Goal: Contribute content: Contribute content

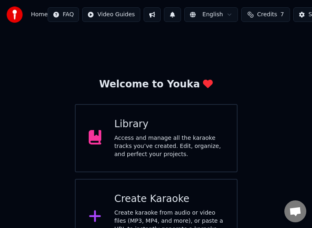
click at [161, 150] on div "Access and manage all the karaoke tracks you’ve created. Edit, organize, and pe…" at bounding box center [168, 146] width 109 height 24
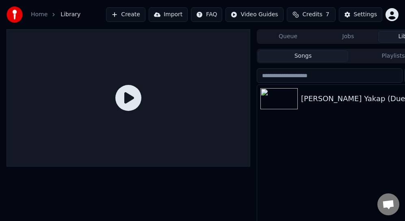
click at [314, 94] on div "[PERSON_NAME] Yakap (Duet Version)" at bounding box center [364, 98] width 127 height 11
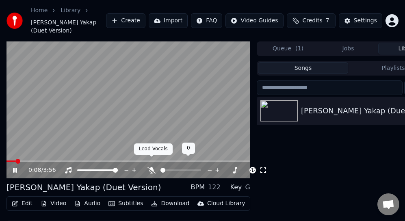
click at [151, 167] on icon at bounding box center [152, 170] width 8 height 7
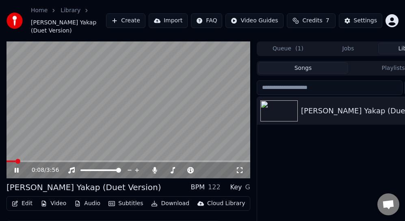
drag, startPoint x: 6, startPoint y: 151, endPoint x: -4, endPoint y: 151, distance: 9.8
click at [0, 151] on html "Home Library [PERSON_NAME] Yakap (Duet Version) Create Import FAQ Video Guides …" at bounding box center [202, 110] width 405 height 221
drag, startPoint x: 17, startPoint y: 151, endPoint x: 2, endPoint y: 151, distance: 14.6
click at [2, 151] on div "0:16 / 3:56 [PERSON_NAME] Yakap (Duet Version) BPM 122 Key G Edit Video Audio S…" at bounding box center [202, 151] width 405 height 221
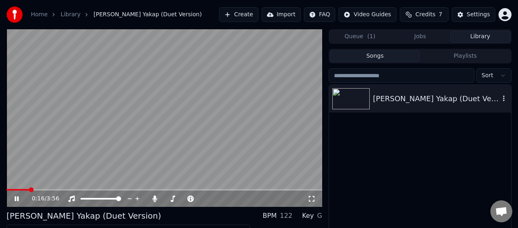
click at [430, 99] on div "[PERSON_NAME] Yakap (Duet Version)" at bounding box center [436, 98] width 127 height 11
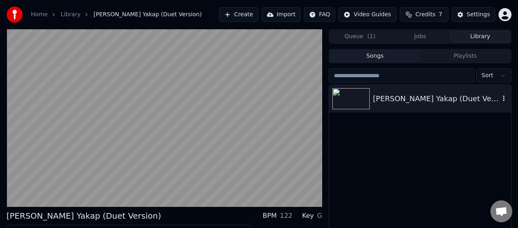
click at [504, 98] on icon "button" at bounding box center [504, 99] width 2 height 6
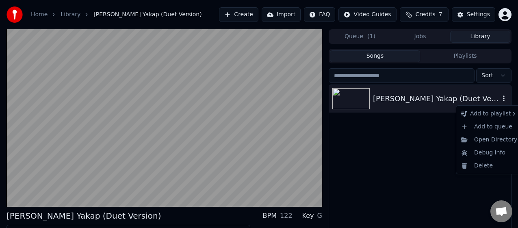
click at [361, 96] on img at bounding box center [350, 98] width 37 height 21
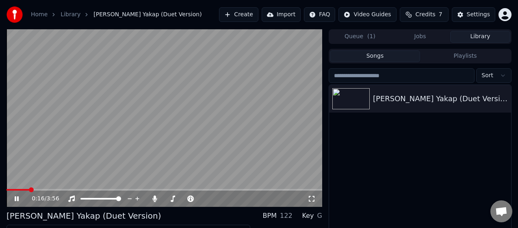
click at [29, 189] on span at bounding box center [31, 189] width 5 height 5
click at [7, 189] on span at bounding box center [7, 190] width 0 height 2
click at [16, 199] on icon at bounding box center [17, 198] width 4 height 5
click at [8, 187] on span at bounding box center [9, 189] width 5 height 5
drag, startPoint x: 5, startPoint y: 187, endPoint x: -3, endPoint y: 187, distance: 8.1
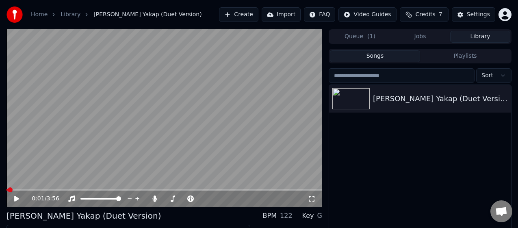
click at [0, 187] on html "Home Library [PERSON_NAME] Yakap (Duet Version) Create Import FAQ Video Guides …" at bounding box center [259, 114] width 518 height 228
click at [7, 189] on span at bounding box center [9, 189] width 5 height 5
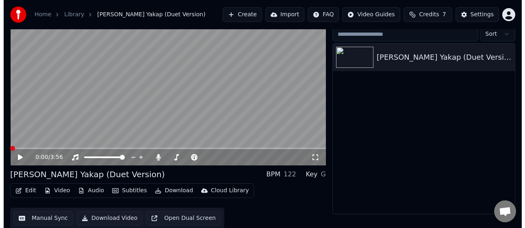
scroll to position [42, 0]
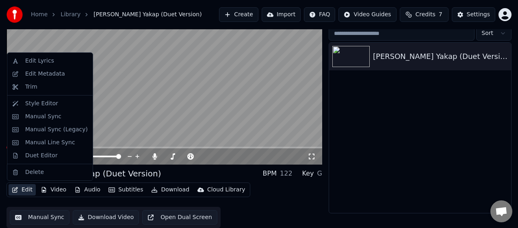
click at [20, 189] on button "Edit" at bounding box center [22, 189] width 27 height 11
click at [39, 59] on div "Edit Lyrics" at bounding box center [39, 61] width 29 height 8
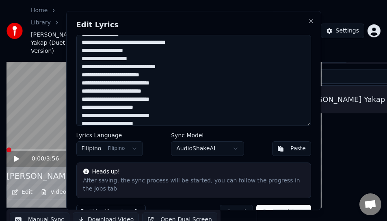
scroll to position [0, 0]
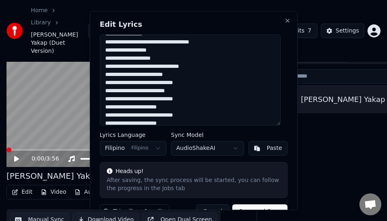
click at [309, 75] on html "Home Library [PERSON_NAME] Yakap (Duet Version) Create Import FAQ Video Guides …" at bounding box center [193, 78] width 387 height 221
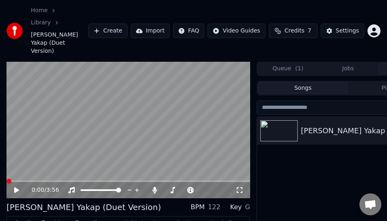
click at [24, 218] on button "Edit" at bounding box center [22, 223] width 27 height 11
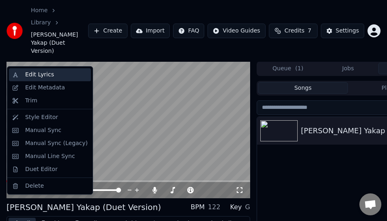
click at [35, 72] on div "Edit Lyrics" at bounding box center [39, 75] width 29 height 8
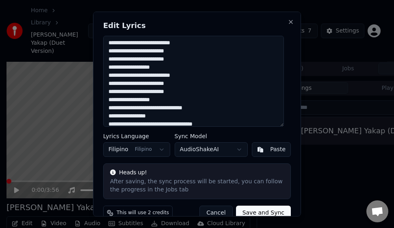
scroll to position [81, 0]
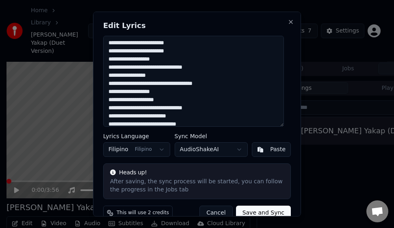
click at [174, 107] on textarea at bounding box center [193, 80] width 181 height 91
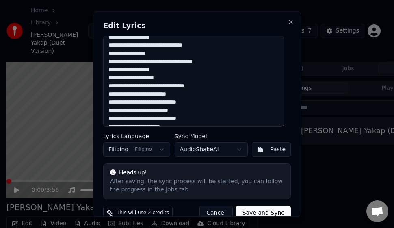
scroll to position [122, 0]
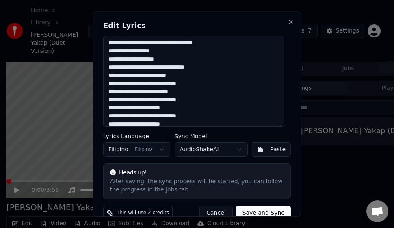
click at [152, 107] on textarea at bounding box center [193, 80] width 181 height 91
click at [110, 115] on textarea at bounding box center [193, 80] width 181 height 91
click at [112, 115] on textarea at bounding box center [193, 80] width 181 height 91
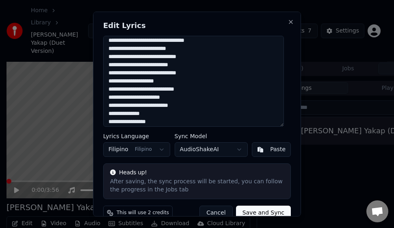
scroll to position [163, 0]
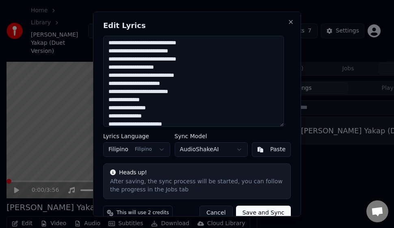
click at [157, 106] on textarea at bounding box center [193, 80] width 181 height 91
click at [159, 110] on textarea at bounding box center [193, 80] width 181 height 91
click at [165, 116] on textarea at bounding box center [193, 80] width 181 height 91
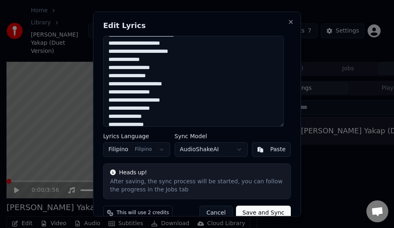
scroll to position [203, 0]
click at [115, 98] on textarea at bounding box center [193, 80] width 181 height 91
click at [115, 99] on textarea at bounding box center [193, 80] width 181 height 91
click at [111, 99] on textarea at bounding box center [193, 80] width 181 height 91
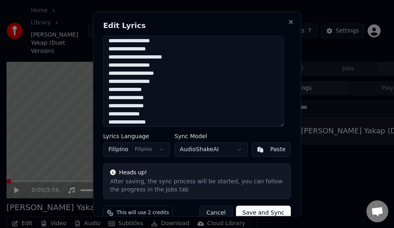
scroll to position [244, 0]
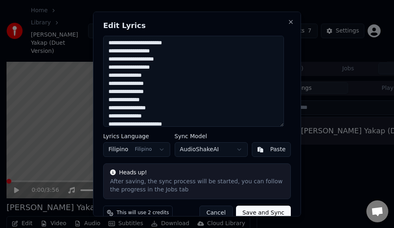
click at [132, 76] on textarea at bounding box center [193, 80] width 181 height 91
click at [133, 76] on textarea at bounding box center [193, 80] width 181 height 91
click at [159, 111] on textarea at bounding box center [193, 80] width 181 height 91
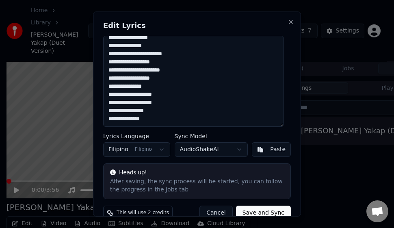
click at [133, 87] on textarea at bounding box center [193, 80] width 181 height 91
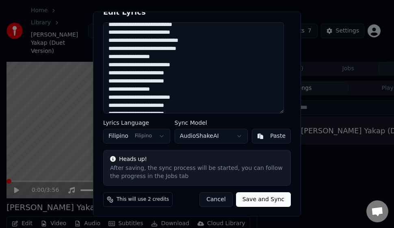
scroll to position [0, 0]
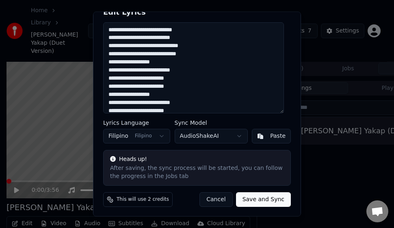
click at [124, 38] on textarea at bounding box center [193, 67] width 181 height 91
click at [133, 37] on textarea at bounding box center [193, 67] width 181 height 91
click at [130, 34] on textarea at bounding box center [193, 67] width 181 height 91
type textarea "**********"
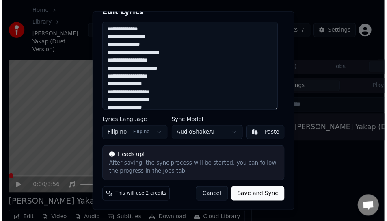
scroll to position [314, 0]
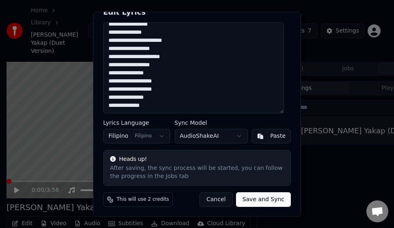
click at [255, 201] on button "Save and Sync" at bounding box center [263, 199] width 55 height 15
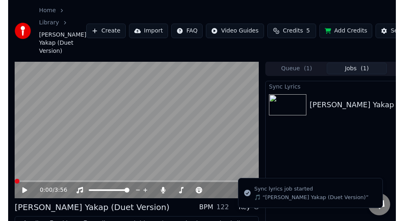
scroll to position [29, 0]
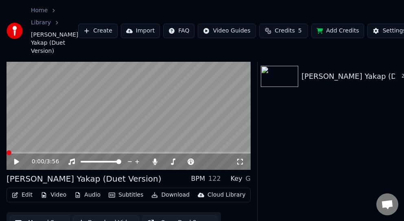
click at [339, 82] on div "[PERSON_NAME] Yakap (Duet Version)" at bounding box center [370, 76] width 139 height 11
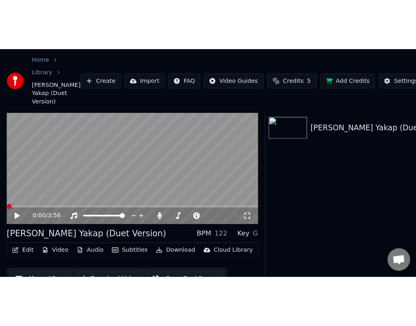
scroll to position [13, 0]
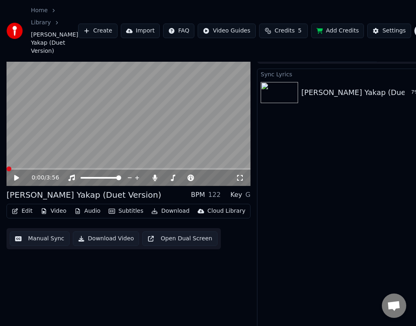
click at [15, 175] on icon at bounding box center [16, 178] width 5 height 6
click at [13, 175] on icon at bounding box center [22, 178] width 19 height 7
click at [29, 167] on span at bounding box center [31, 169] width 5 height 5
click at [7, 167] on span at bounding box center [9, 169] width 5 height 5
click at [2, 163] on div "0:00 / 3:56 [PERSON_NAME] Yakap (Duet Version) BPM 122 Key G Edit Video Audio S…" at bounding box center [208, 197] width 416 height 297
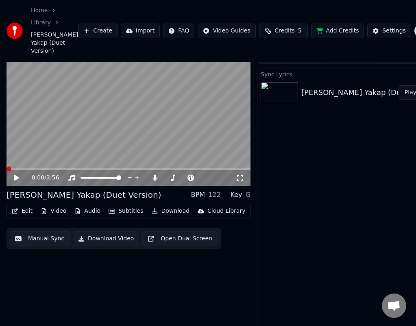
click at [15, 175] on icon at bounding box center [16, 178] width 5 height 6
click at [276, 27] on span "Credits" at bounding box center [284, 31] width 20 height 8
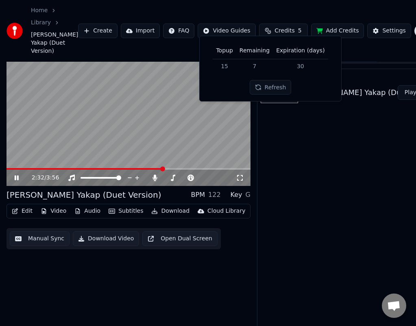
click at [272, 88] on button "Refresh" at bounding box center [271, 87] width 42 height 15
click at [274, 27] on span "Credits" at bounding box center [284, 31] width 20 height 8
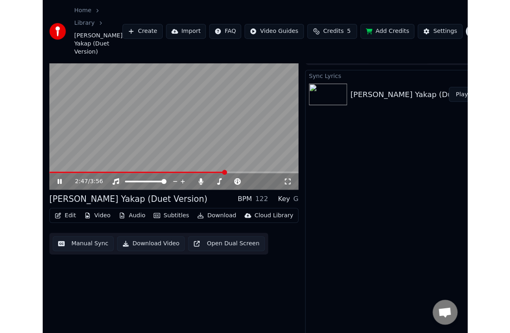
scroll to position [0, 0]
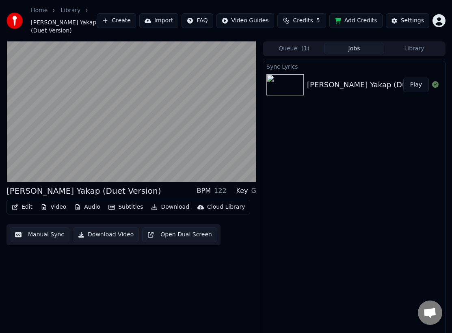
click at [89, 228] on button "Download Video" at bounding box center [106, 235] width 66 height 15
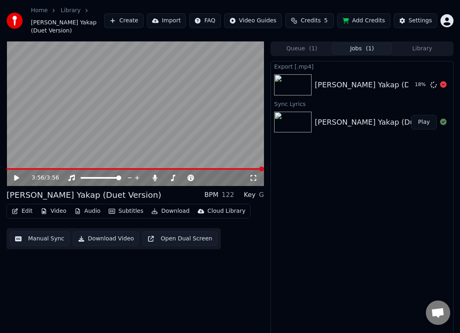
click at [252, 175] on icon at bounding box center [253, 178] width 8 height 7
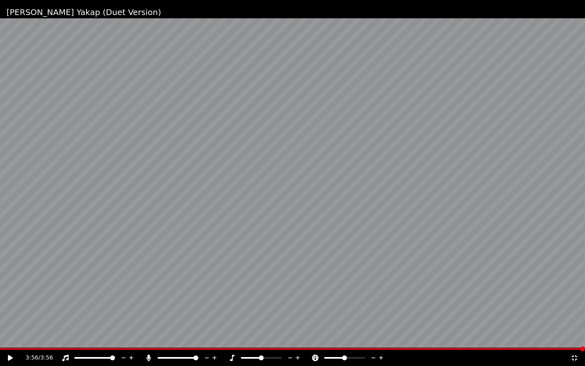
click at [573, 337] on icon at bounding box center [575, 358] width 6 height 6
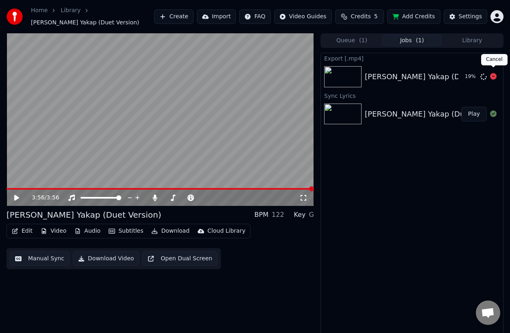
click at [493, 73] on icon at bounding box center [493, 76] width 7 height 7
click at [491, 74] on icon at bounding box center [493, 76] width 7 height 7
click at [491, 73] on icon at bounding box center [493, 76] width 7 height 7
click at [492, 73] on icon at bounding box center [493, 76] width 7 height 7
